Goal: Information Seeking & Learning: Understand process/instructions

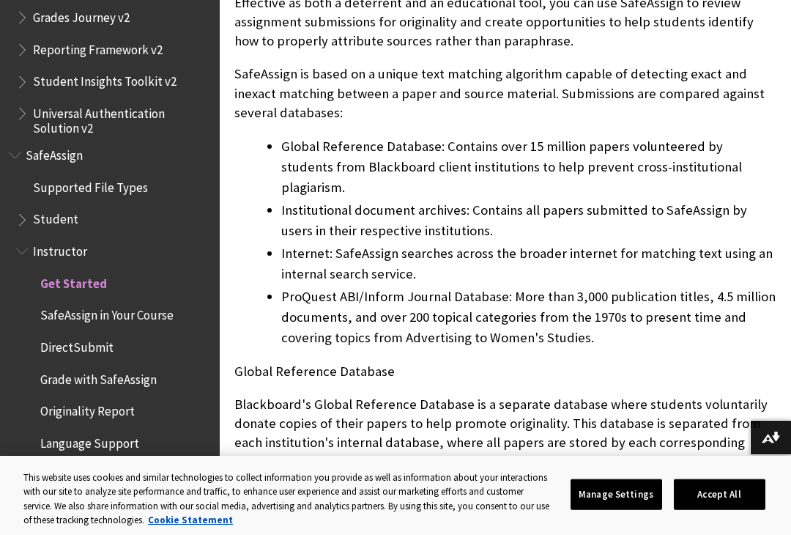
scroll to position [718, 0]
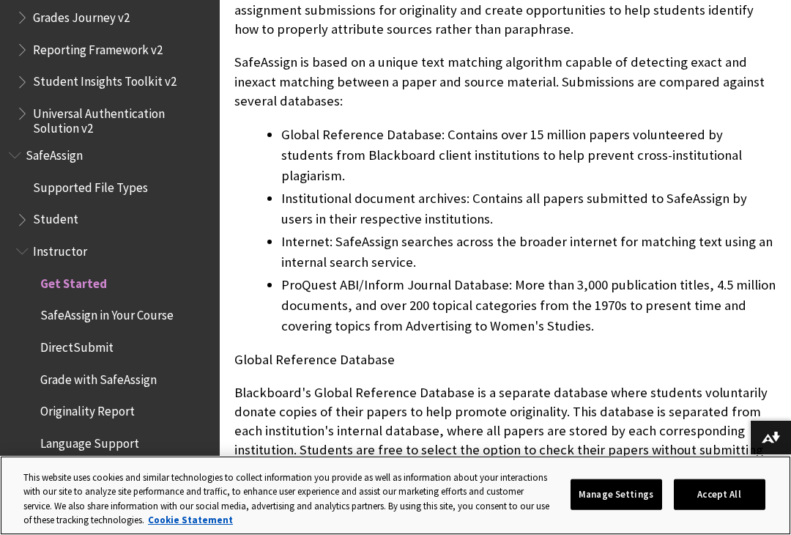
click at [716, 493] on button "Accept All" at bounding box center [720, 494] width 92 height 31
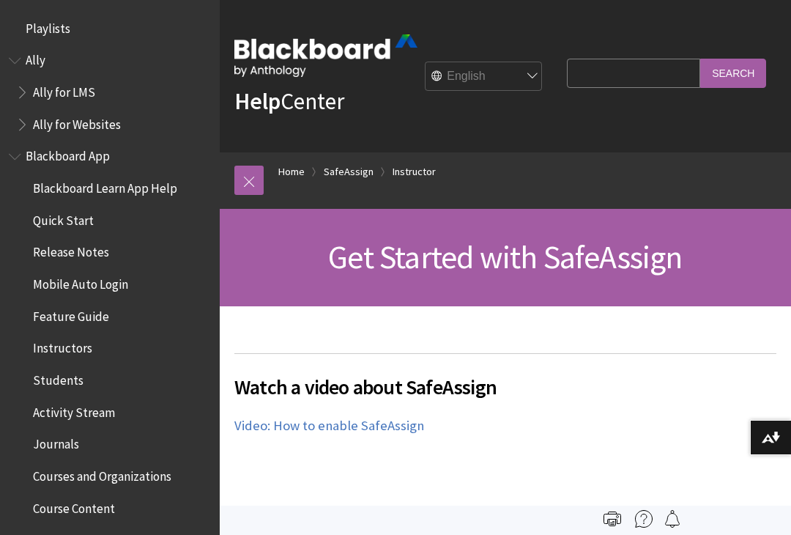
scroll to position [0, 0]
click at [248, 182] on link at bounding box center [248, 180] width 29 height 29
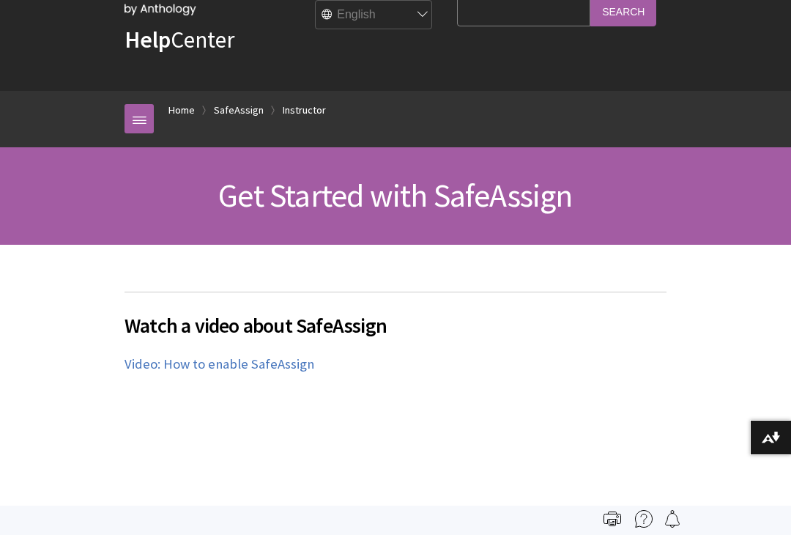
scroll to position [72, 0]
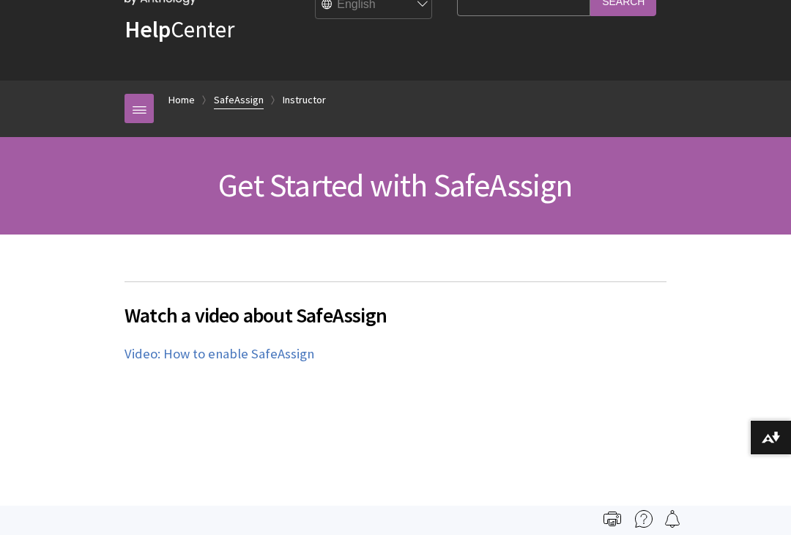
click at [244, 101] on link "SafeAssign" at bounding box center [239, 100] width 50 height 18
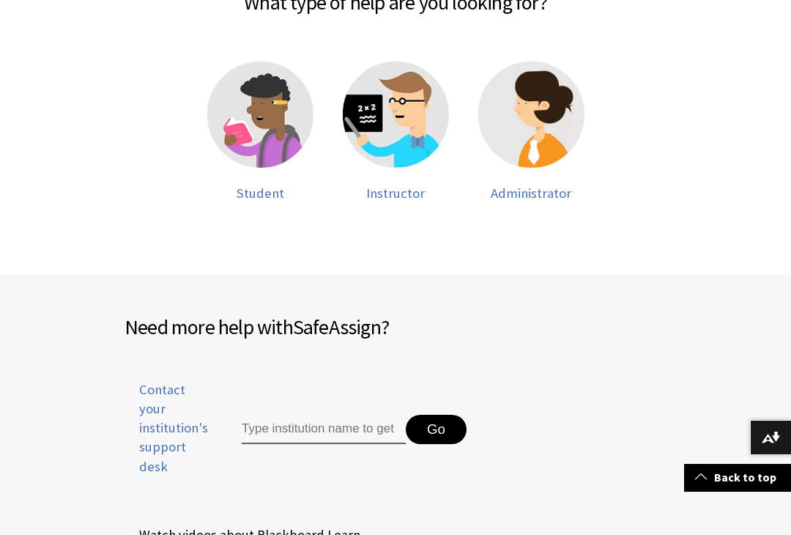
scroll to position [363, 0]
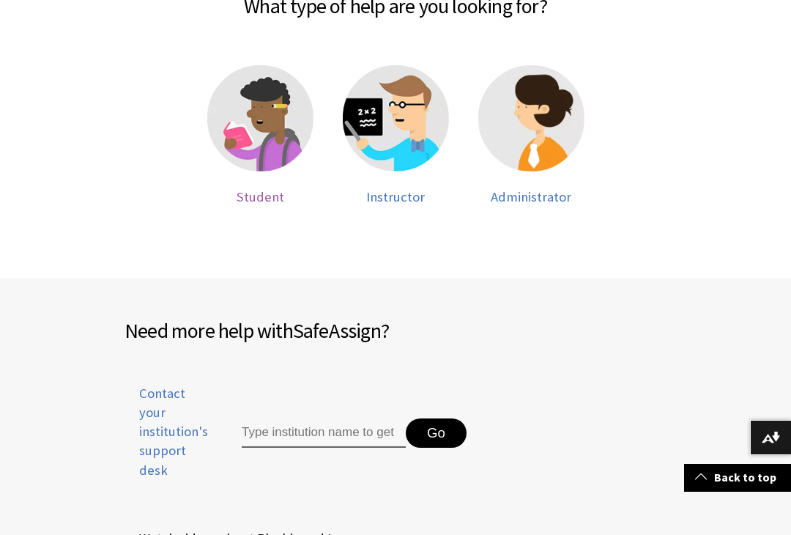
click at [266, 188] on span "Student" at bounding box center [261, 196] width 48 height 17
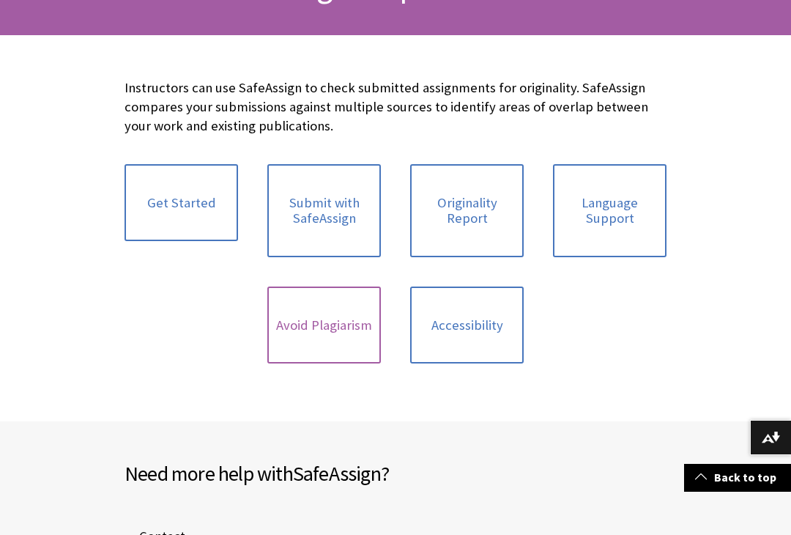
scroll to position [272, 0]
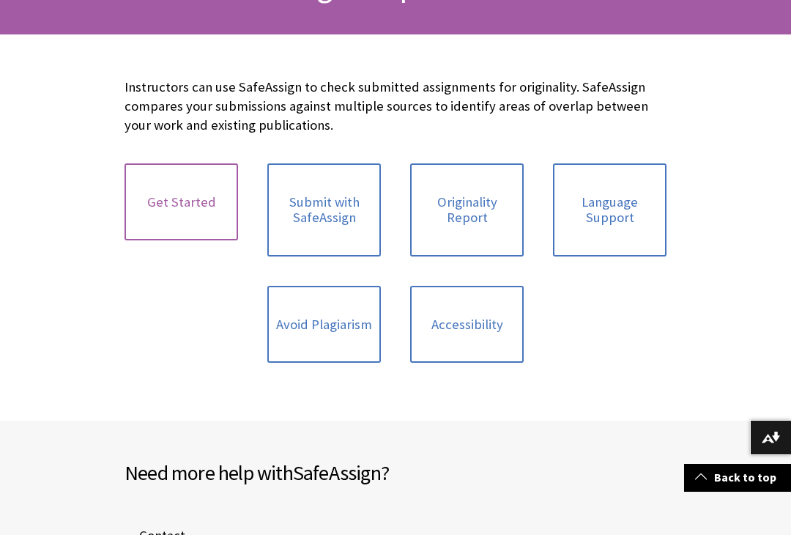
click at [202, 197] on link "Get Started" at bounding box center [182, 202] width 114 height 78
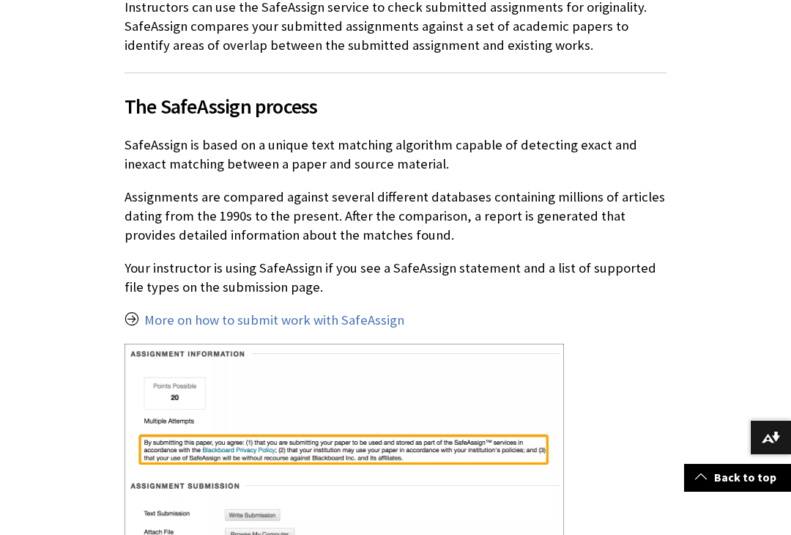
scroll to position [361, 0]
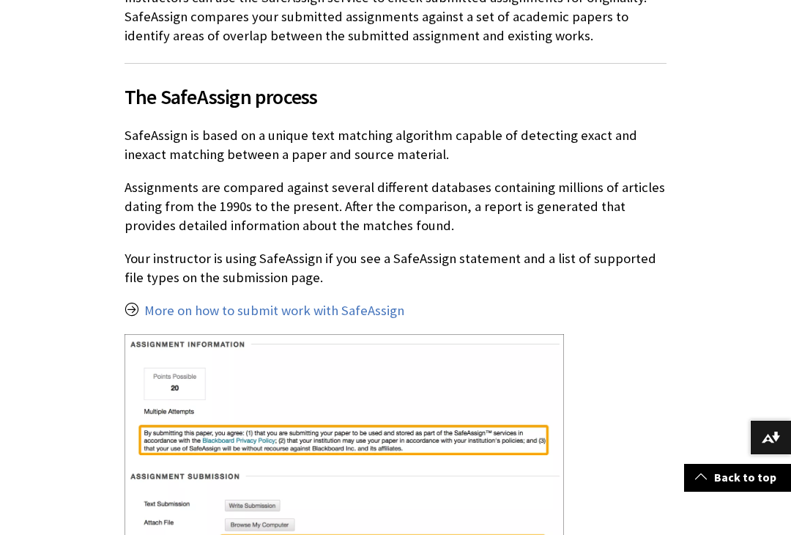
click at [201, 308] on link "More on how to submit work with SafeAssign" at bounding box center [274, 311] width 260 height 18
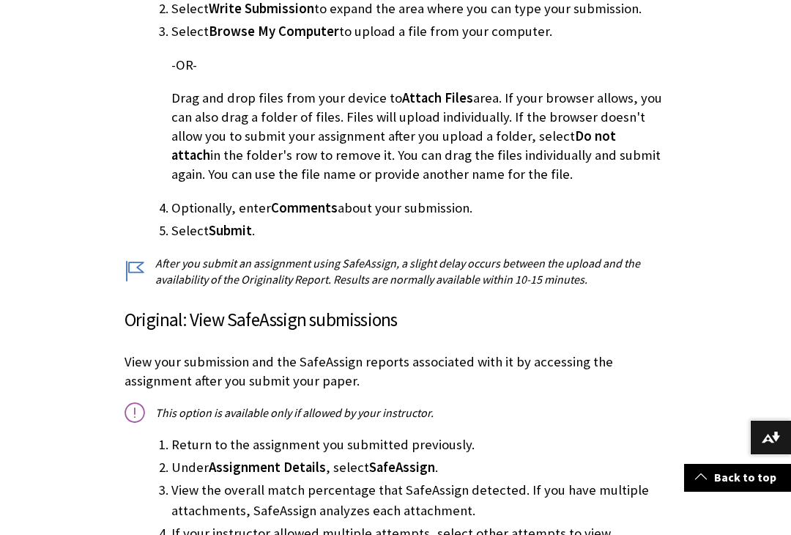
scroll to position [778, 0]
